Goal: Navigation & Orientation: Find specific page/section

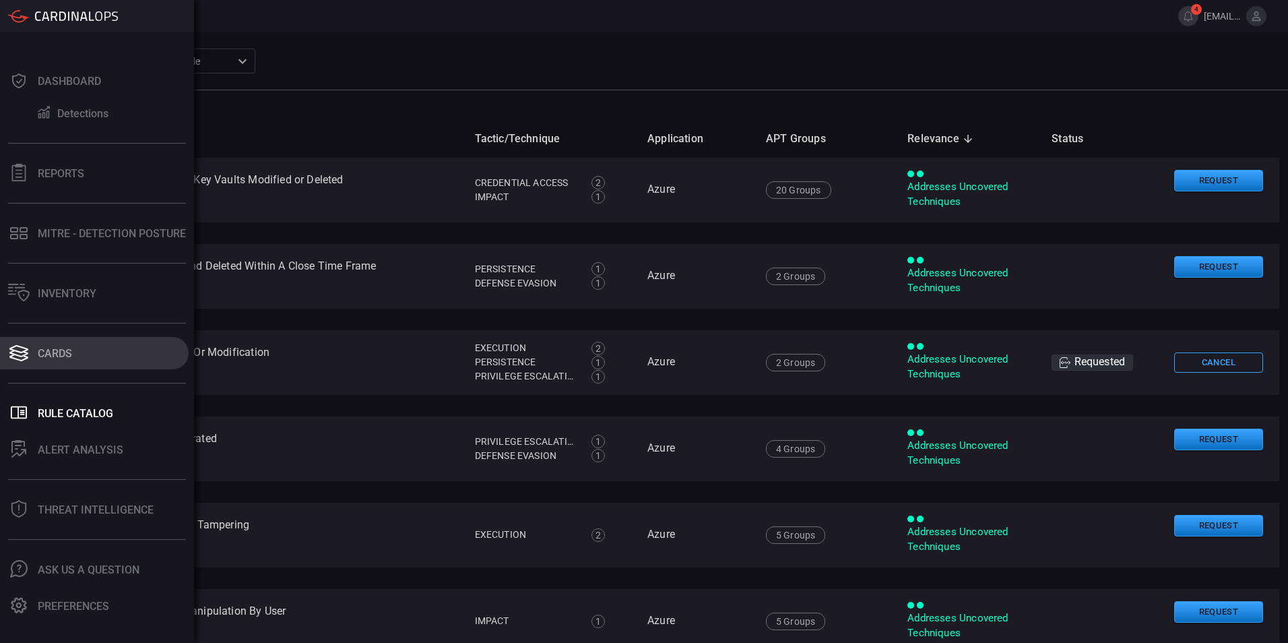
click at [43, 355] on font "Cards" at bounding box center [55, 353] width 34 height 13
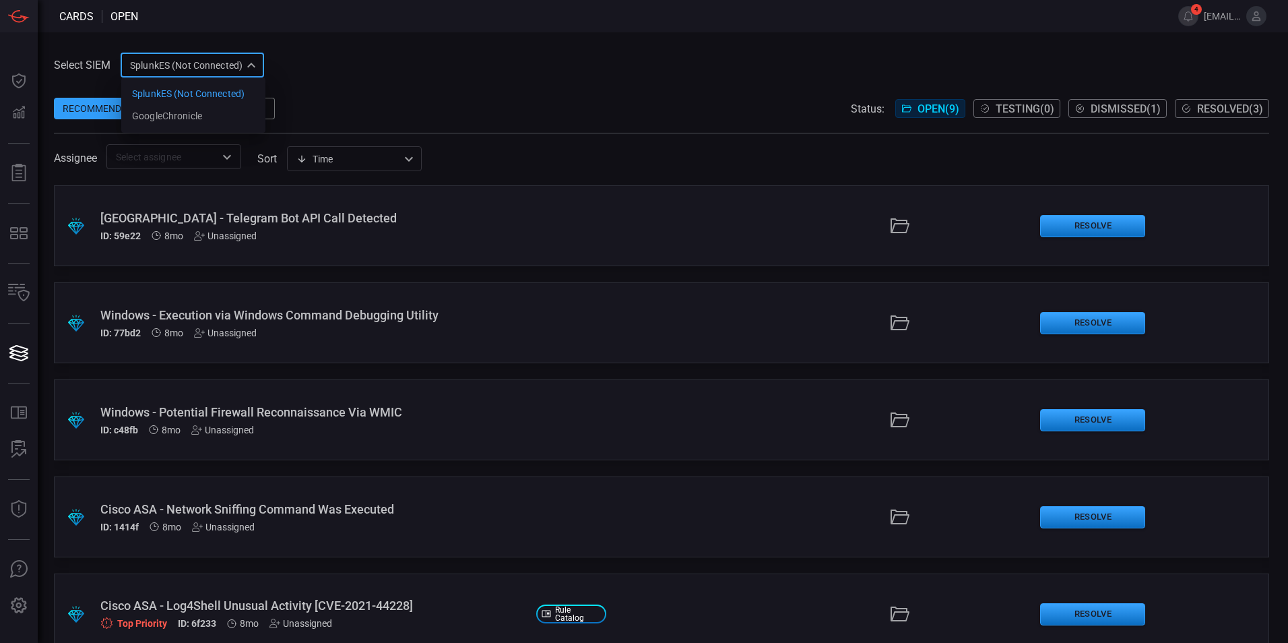
click at [193, 65] on div "SplunkES (Not Connected) 6db9f04e-5835-43fe-a495-9065afc2cef4 SplunkES (Not Con…" at bounding box center [192, 65] width 143 height 25
click at [186, 112] on div "GoogleChronicle" at bounding box center [167, 116] width 70 height 14
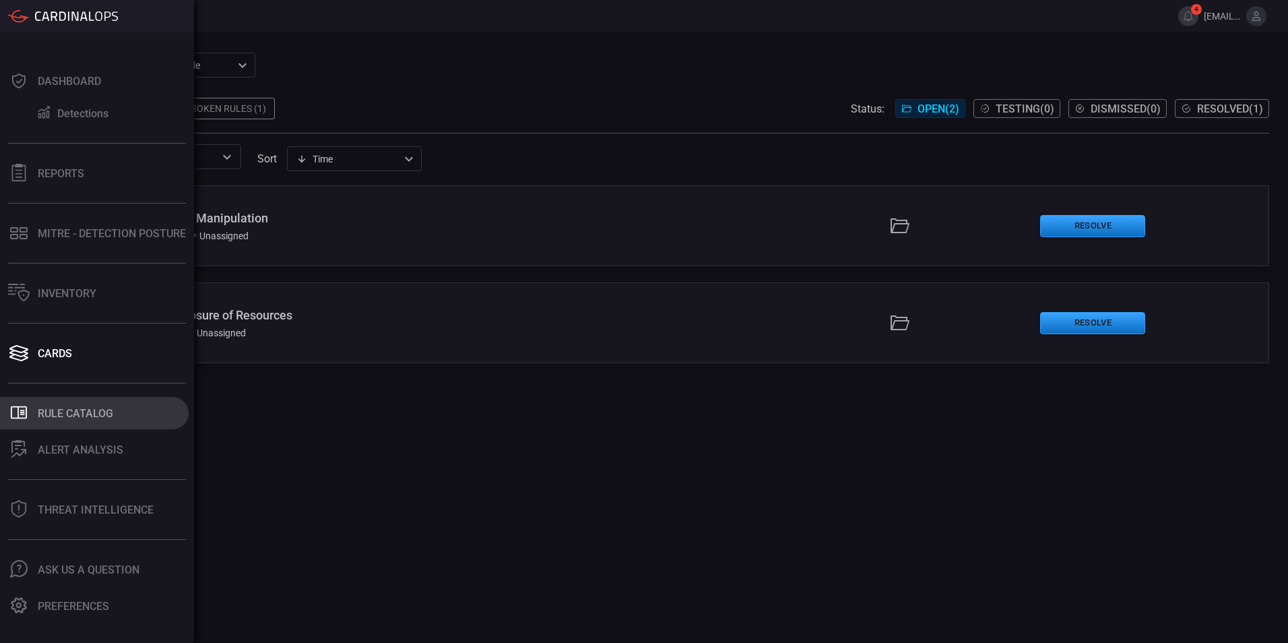
click at [52, 418] on font "Rule Catalog" at bounding box center [75, 413] width 75 height 13
